Goal: Task Accomplishment & Management: Manage account settings

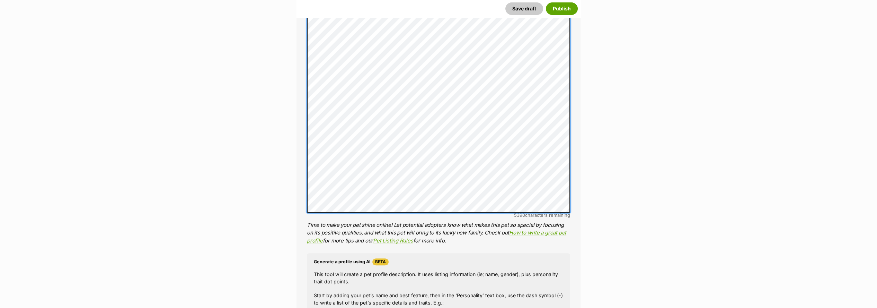
scroll to position [693, 0]
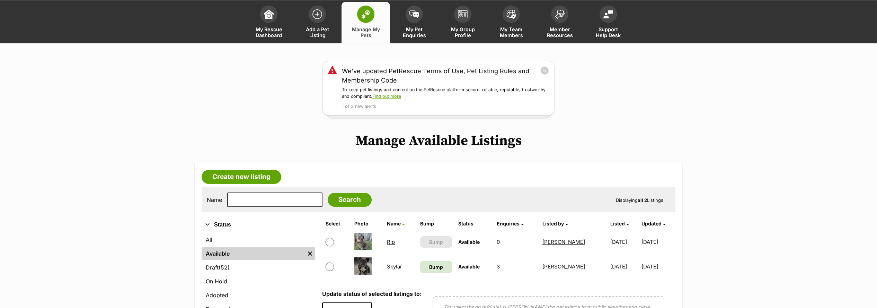
scroll to position [77, 0]
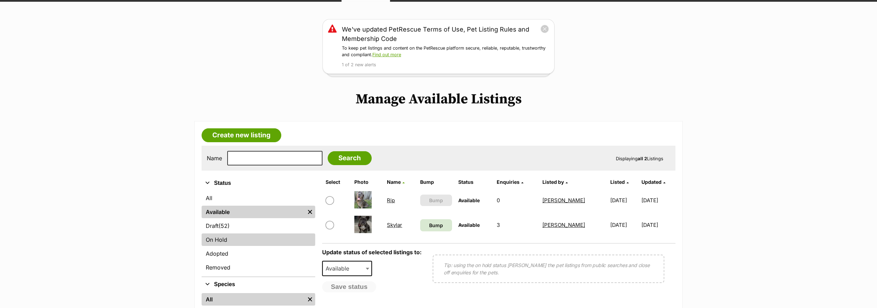
click at [227, 235] on link "On Hold" at bounding box center [259, 239] width 114 height 12
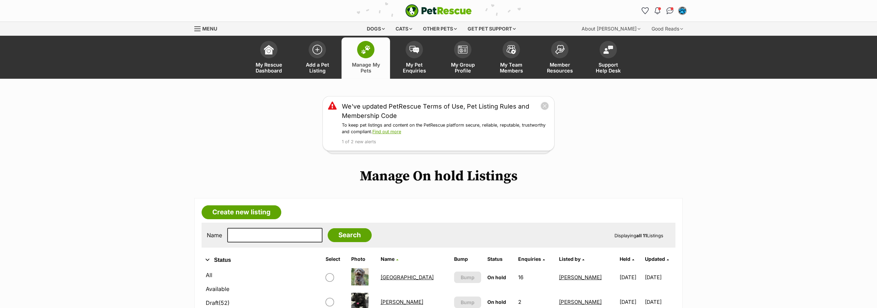
click at [204, 126] on div "We've updated PetRescue Terms of Use, Pet Listing Rules and Membership Code To …" at bounding box center [438, 123] width 877 height 55
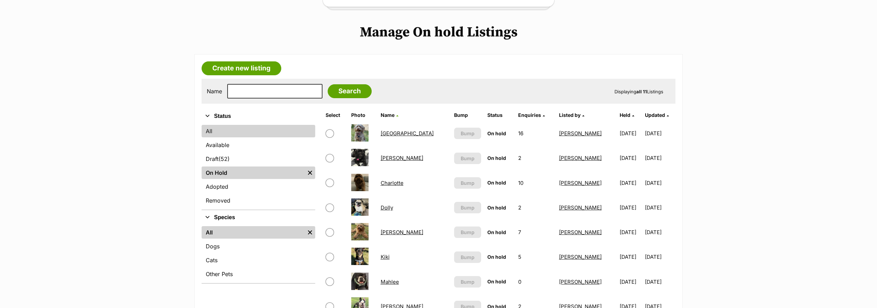
scroll to position [154, 0]
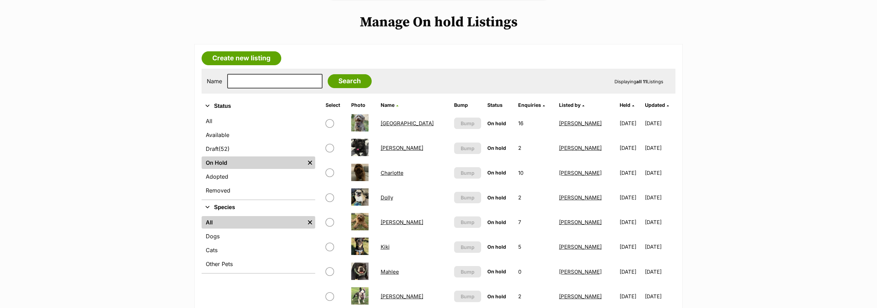
click at [330, 122] on input "checkbox" at bounding box center [330, 123] width 8 height 8
checkbox input "true"
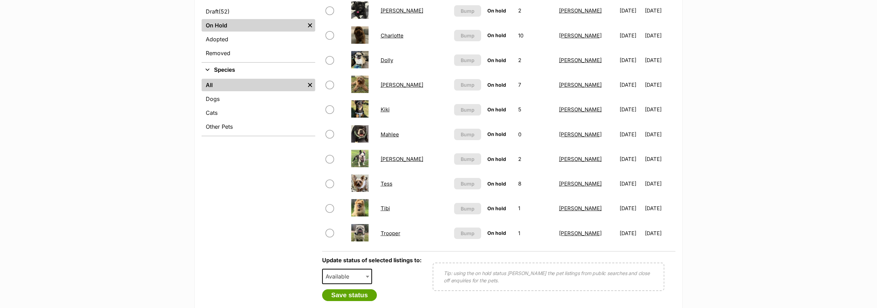
scroll to position [308, 0]
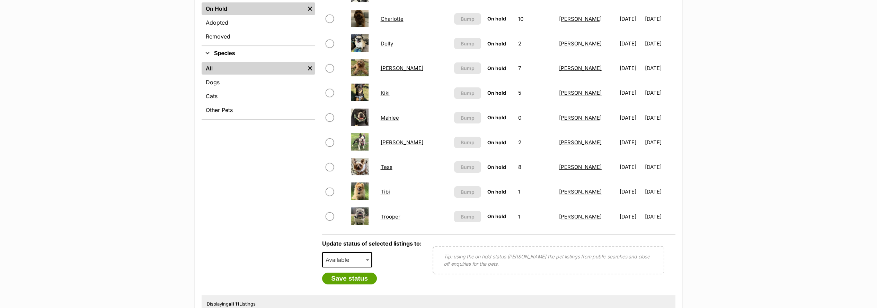
click at [348, 255] on span "Available" at bounding box center [339, 260] width 33 height 10
select select "rehomed"
click at [339, 275] on button "Save status" at bounding box center [349, 278] width 55 height 12
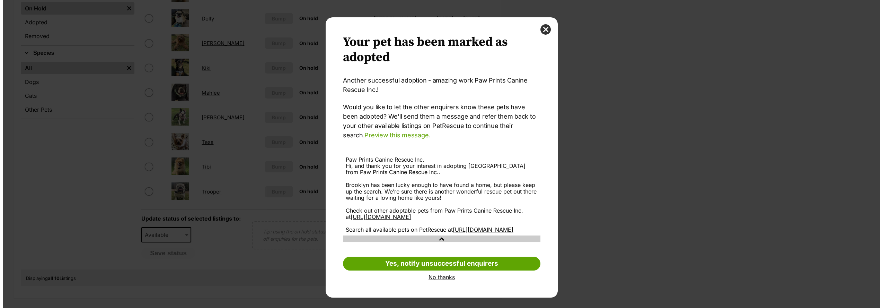
scroll to position [0, 0]
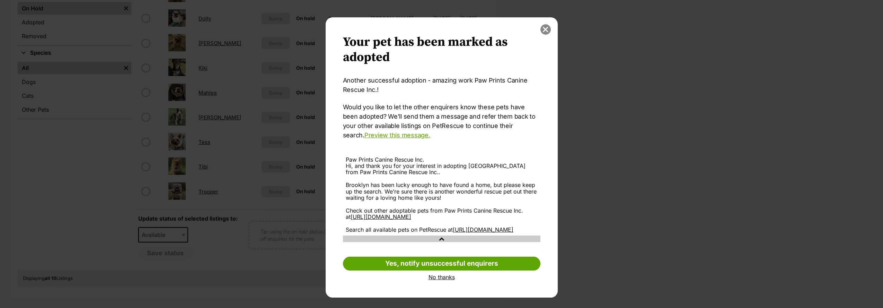
click at [540, 27] on button "close" at bounding box center [545, 29] width 10 height 10
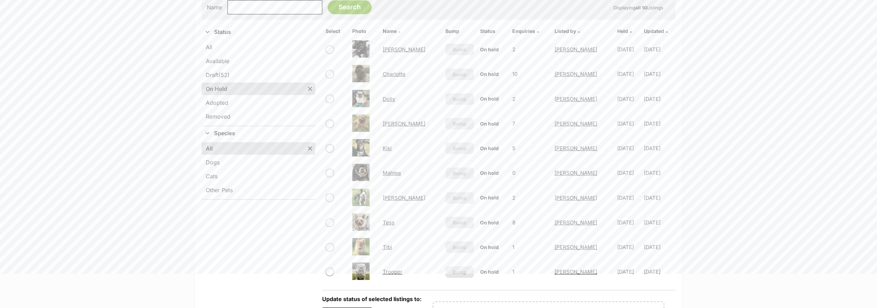
scroll to position [192, 0]
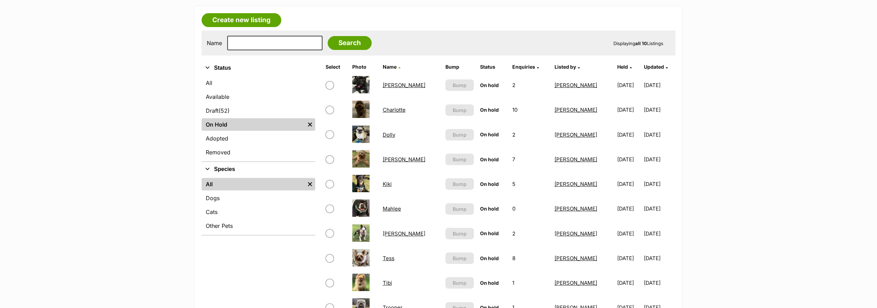
click at [330, 108] on input "checkbox" at bounding box center [330, 110] width 8 height 8
checkbox input "true"
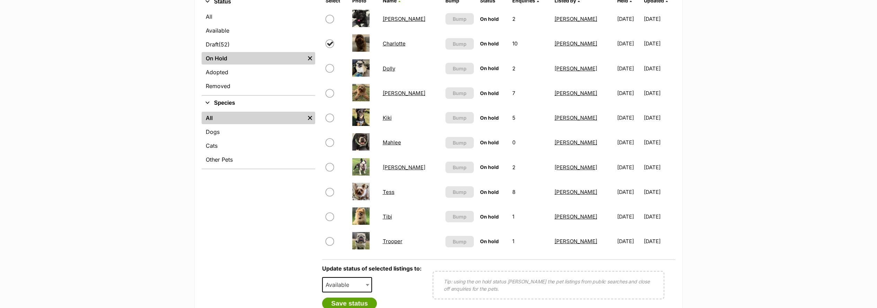
scroll to position [269, 0]
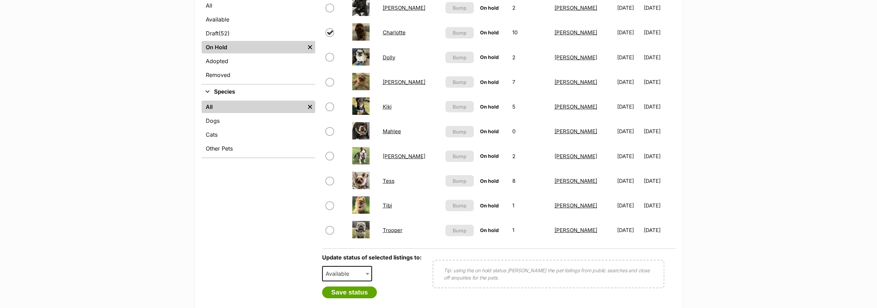
click at [332, 104] on input "checkbox" at bounding box center [330, 107] width 8 height 8
checkbox input "true"
click at [336, 272] on span "Available" at bounding box center [339, 273] width 33 height 10
select select "rehomed"
click at [339, 288] on button "Save status" at bounding box center [349, 292] width 55 height 12
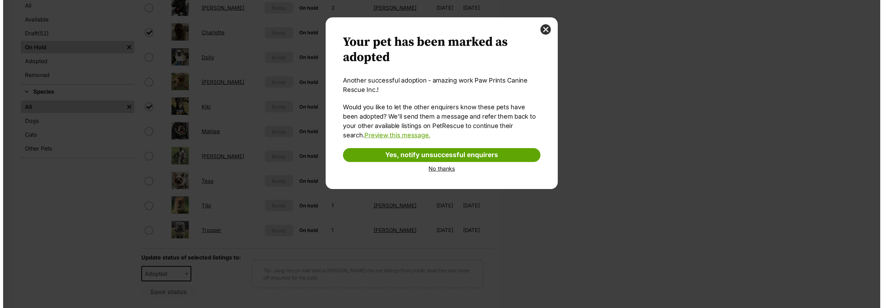
scroll to position [0, 0]
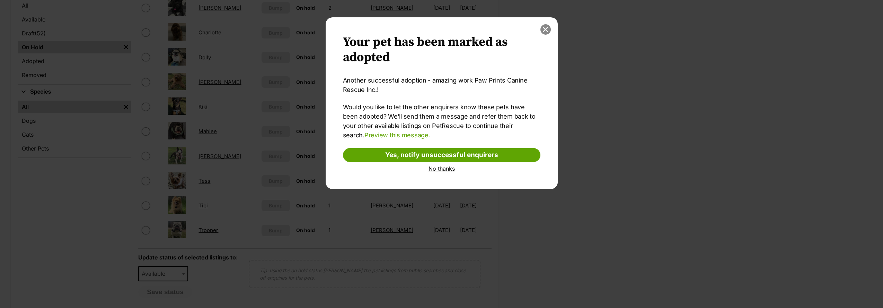
click at [547, 29] on button "close" at bounding box center [545, 29] width 10 height 10
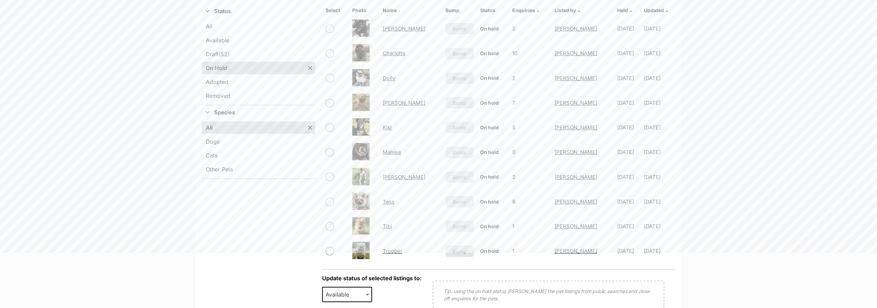
scroll to position [230, 0]
